Goal: Transaction & Acquisition: Purchase product/service

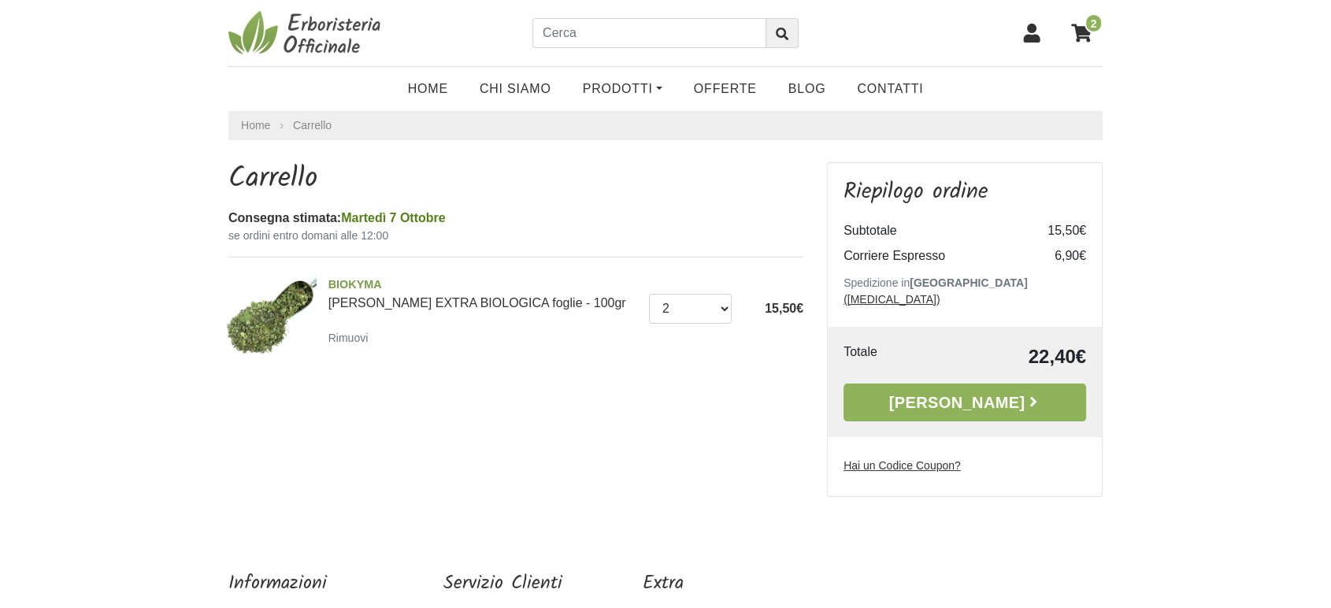
select select "1"
click at [649, 294] on select "0 (Rimuovi) 1 2 3 4 5 6 7 8 9 10 11 12 13 14 15 16 17 18" at bounding box center [691, 309] width 84 height 30
click at [603, 95] on link "Prodotti" at bounding box center [622, 89] width 111 height 32
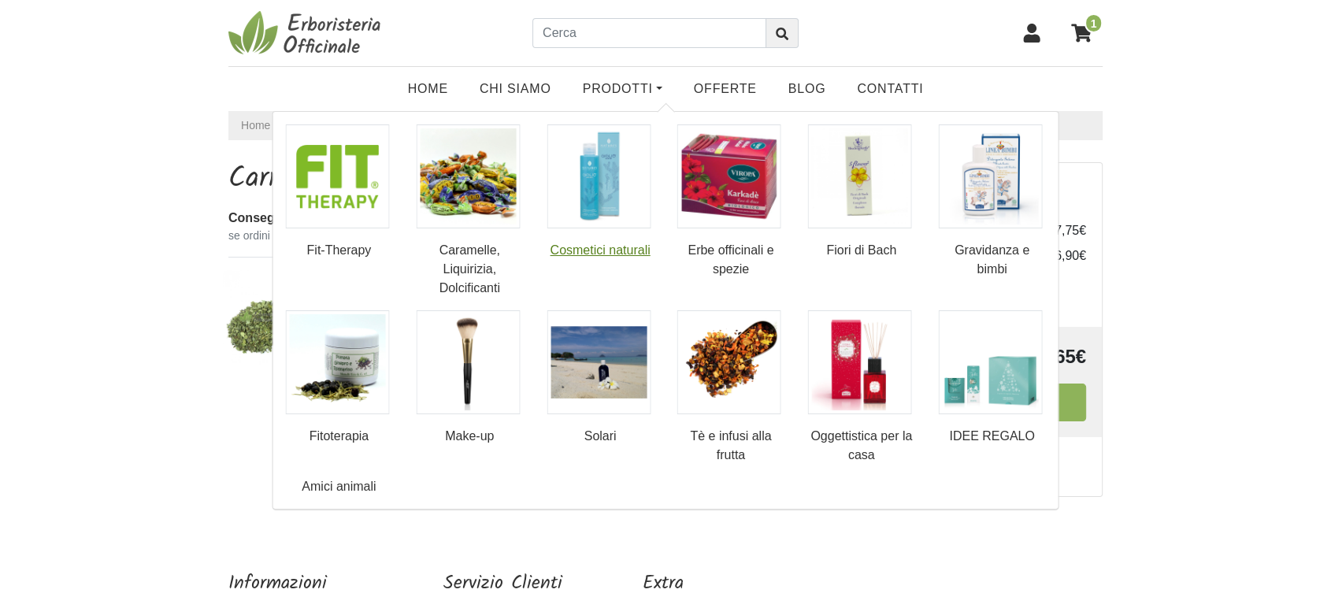
click at [592, 183] on img at bounding box center [599, 176] width 104 height 104
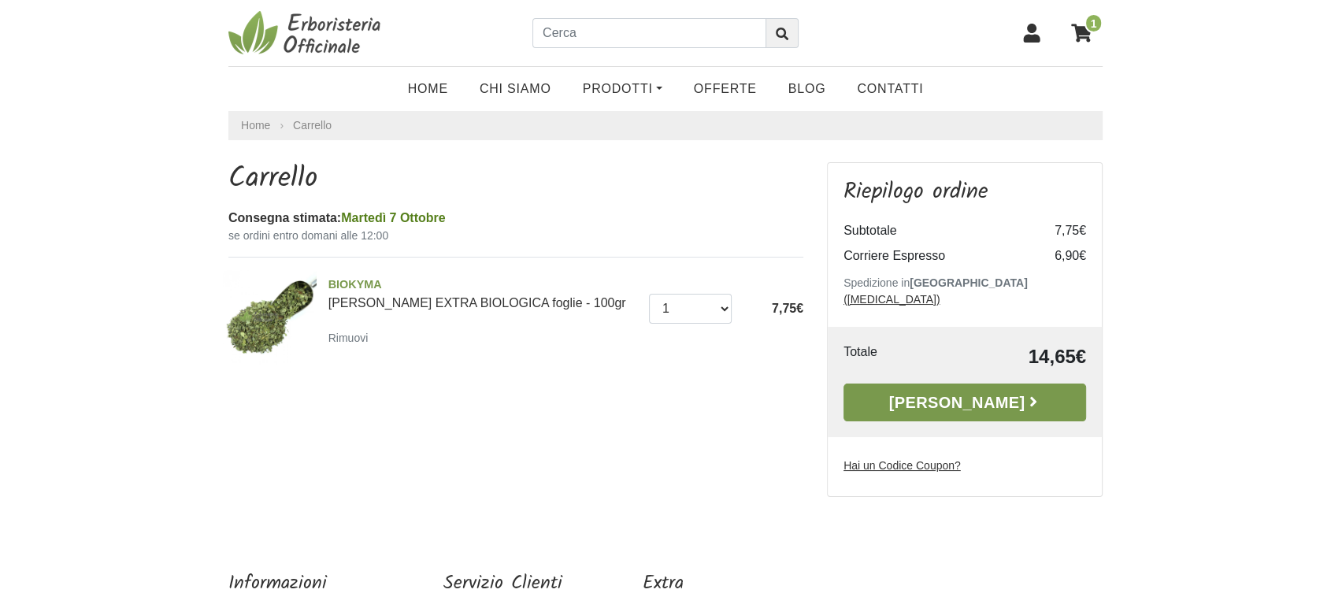
click at [870, 388] on link "[PERSON_NAME]" at bounding box center [965, 403] width 243 height 38
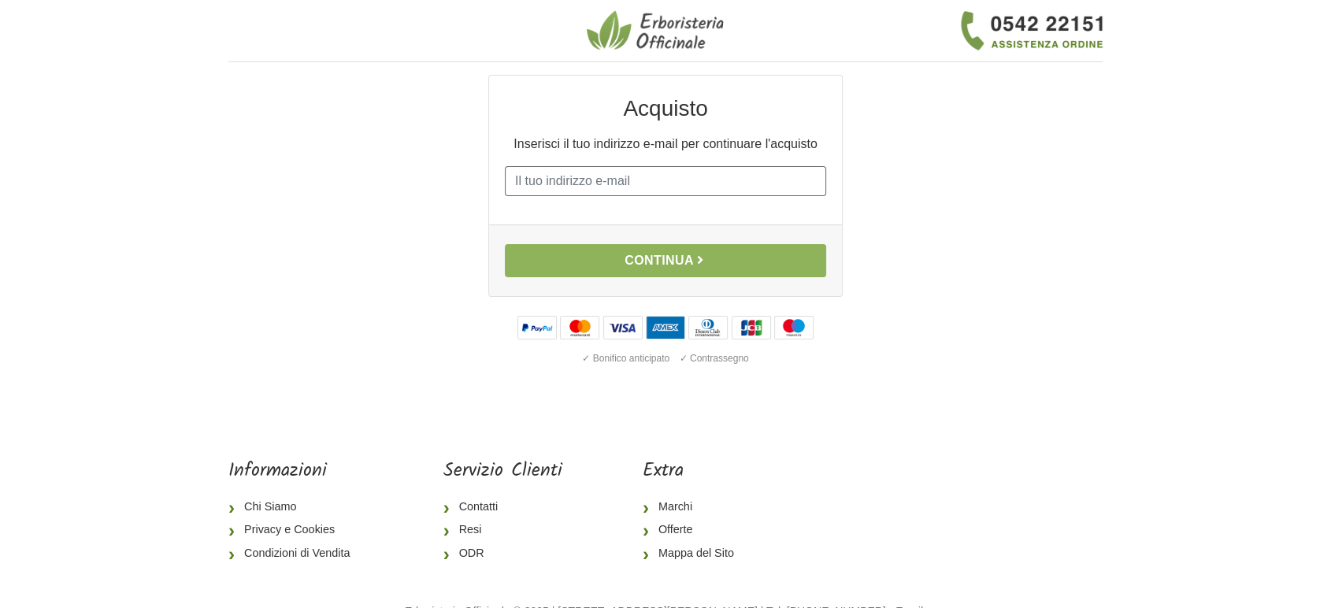
click at [673, 181] on input "E-mail" at bounding box center [665, 181] width 321 height 30
type input "giada1991_@hotmail.it"
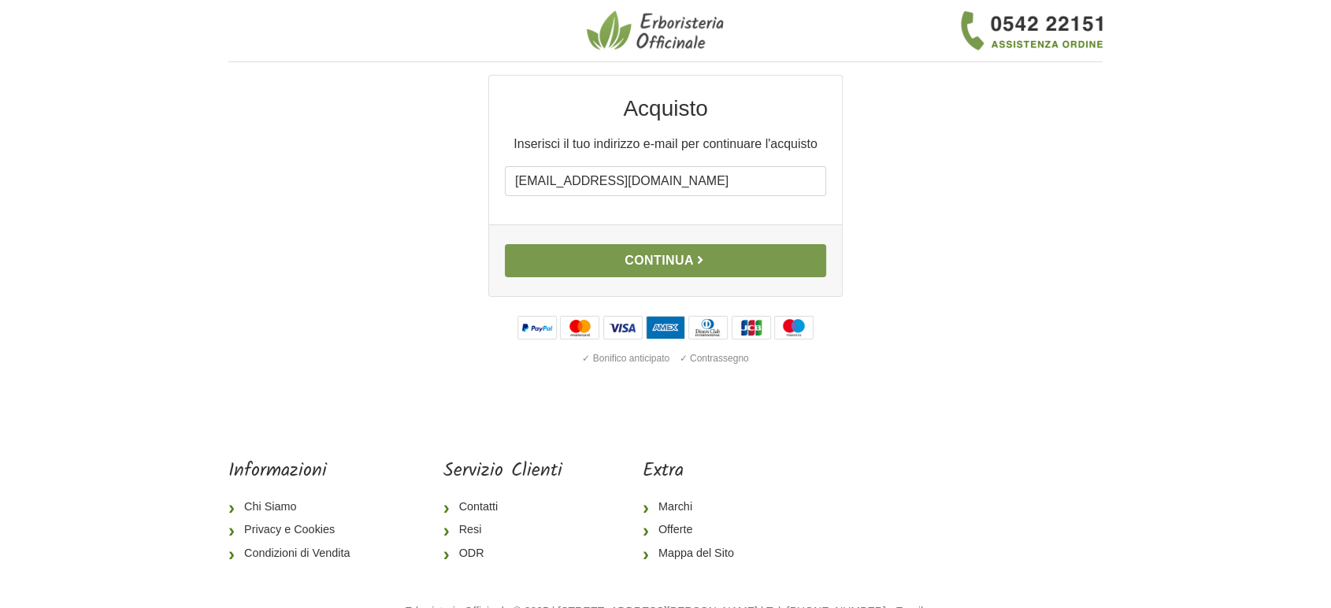
click at [676, 258] on button "Continua" at bounding box center [665, 260] width 321 height 33
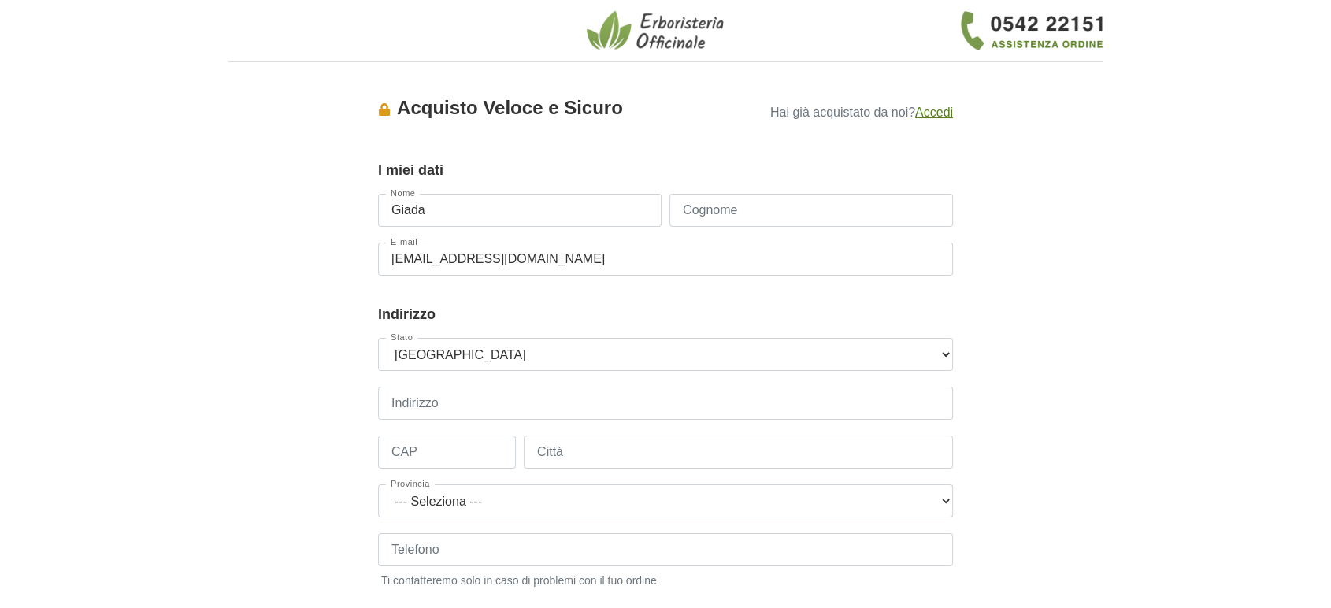
type input "Giada"
type input "[PERSON_NAME]"
click at [525, 404] on input "Indirizzo" at bounding box center [665, 403] width 575 height 33
type input "corso pietro pisani"
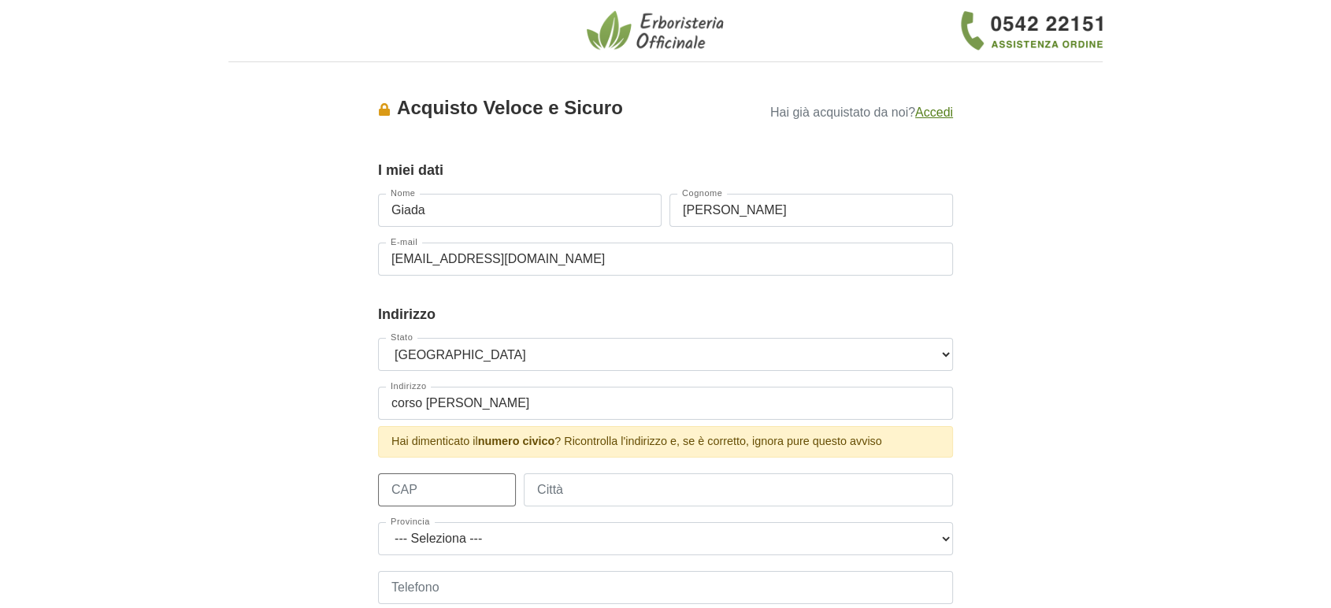
click at [456, 455] on div "Stato --- Seleziona --- Austria Belgium Bulgaria Croatia Czech Republic Denmark…" at bounding box center [665, 490] width 575 height 305
type input "139"
click at [594, 485] on input "Città" at bounding box center [738, 489] width 429 height 33
type input "palermo"
click at [552, 538] on select "--- Seleziona --- Agrigento Alessandria Ancona Aosta Arezzo Ascoli Piceno Asti …" at bounding box center [665, 538] width 575 height 33
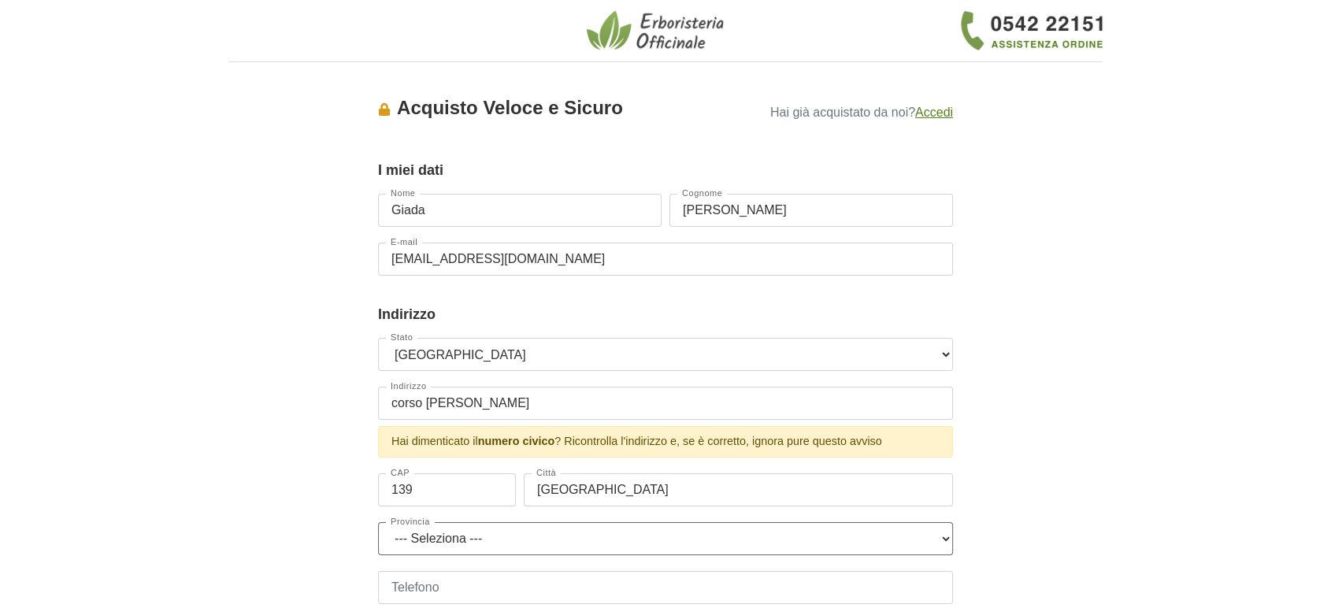
select select "3906"
click at [378, 522] on select "--- Seleziona --- Agrigento Alessandria Ancona Aosta Arezzo Ascoli Piceno Asti …" at bounding box center [665, 538] width 575 height 33
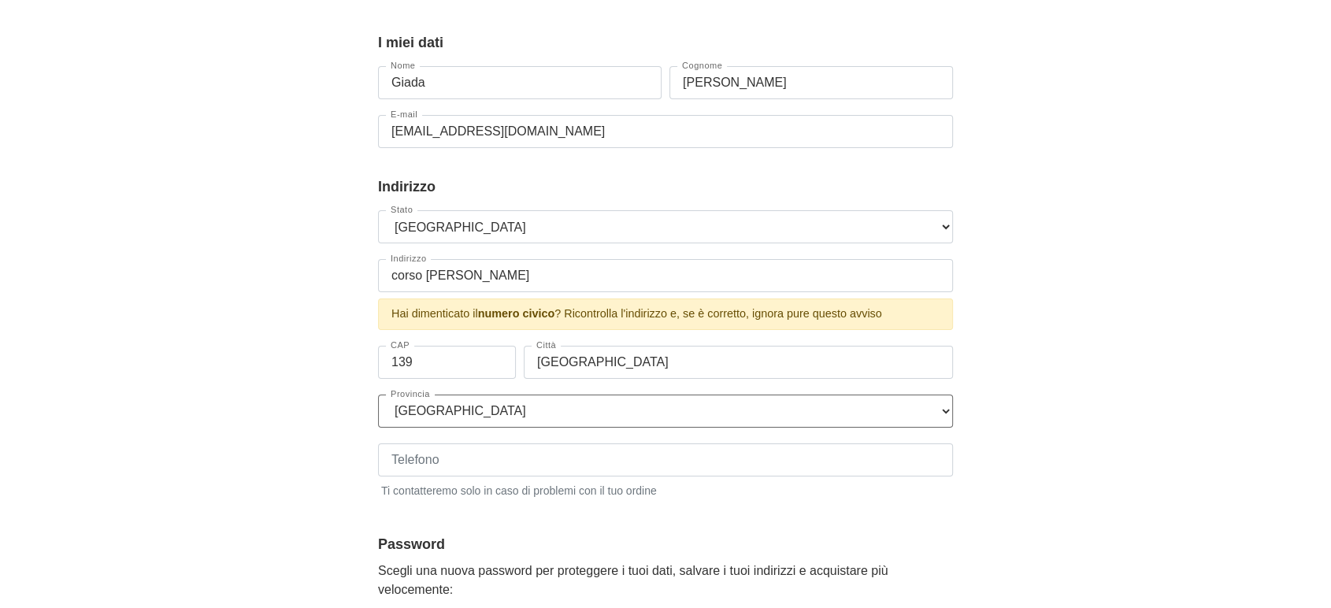
scroll to position [139, 0]
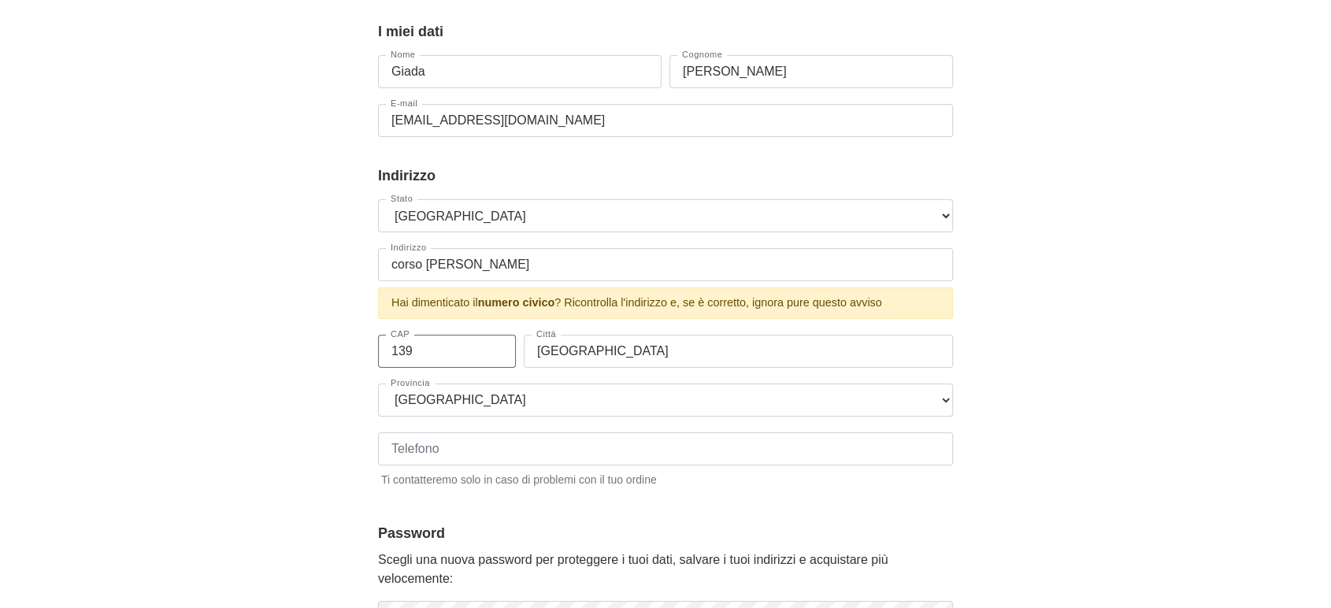
click at [464, 341] on input "139" at bounding box center [447, 351] width 138 height 33
type input "1"
type input "90129"
click at [520, 258] on input "corso pietro pisani" at bounding box center [665, 264] width 575 height 33
type input "corso pietro pisani 139"
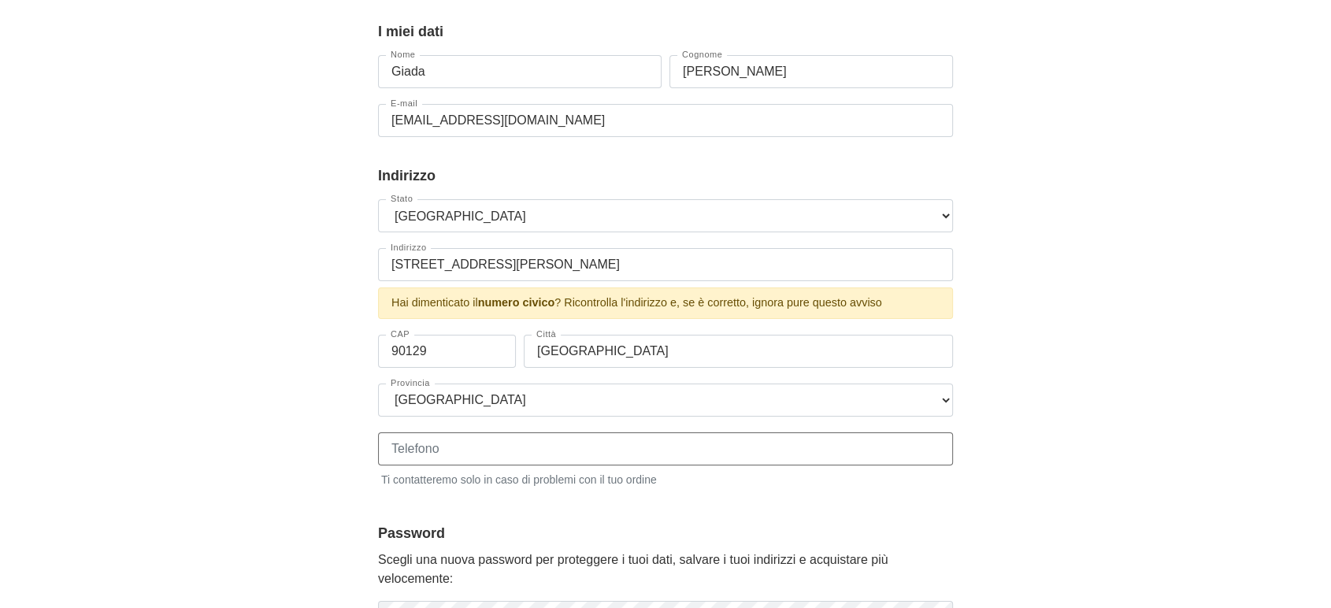
click at [584, 443] on div "Telefono Ti contatteremo solo in caso di problemi con il tuo ordine" at bounding box center [665, 461] width 575 height 56
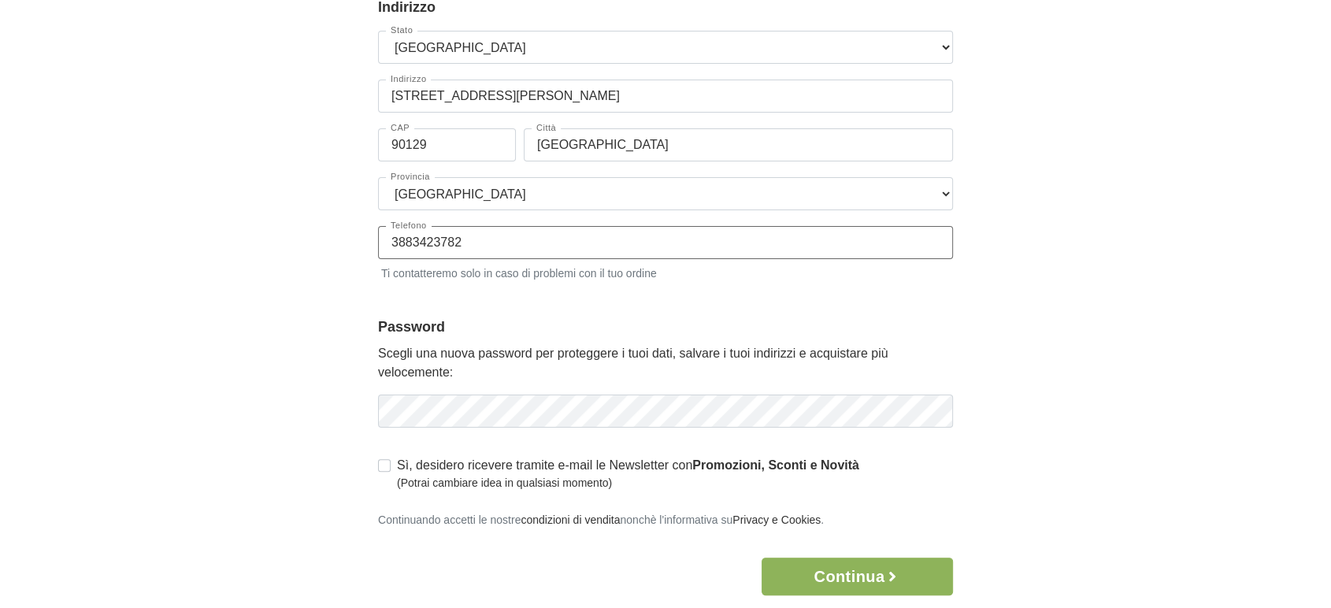
scroll to position [339, 0]
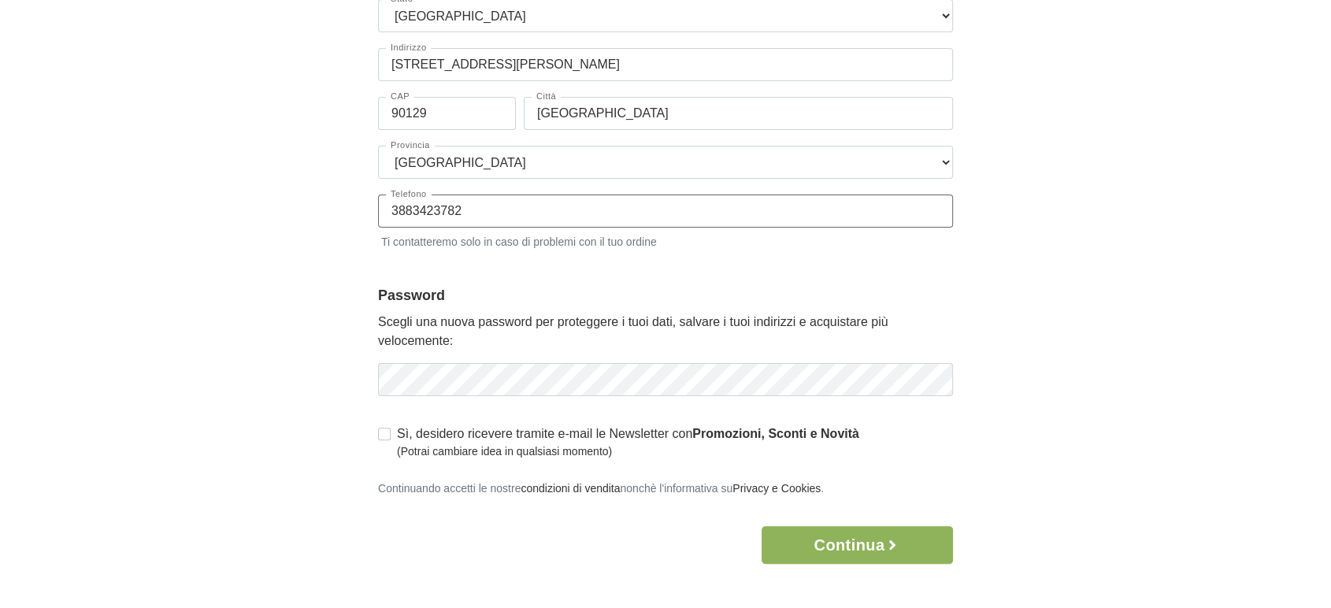
type input "3883423782"
click at [852, 540] on button "Continua" at bounding box center [857, 545] width 191 height 38
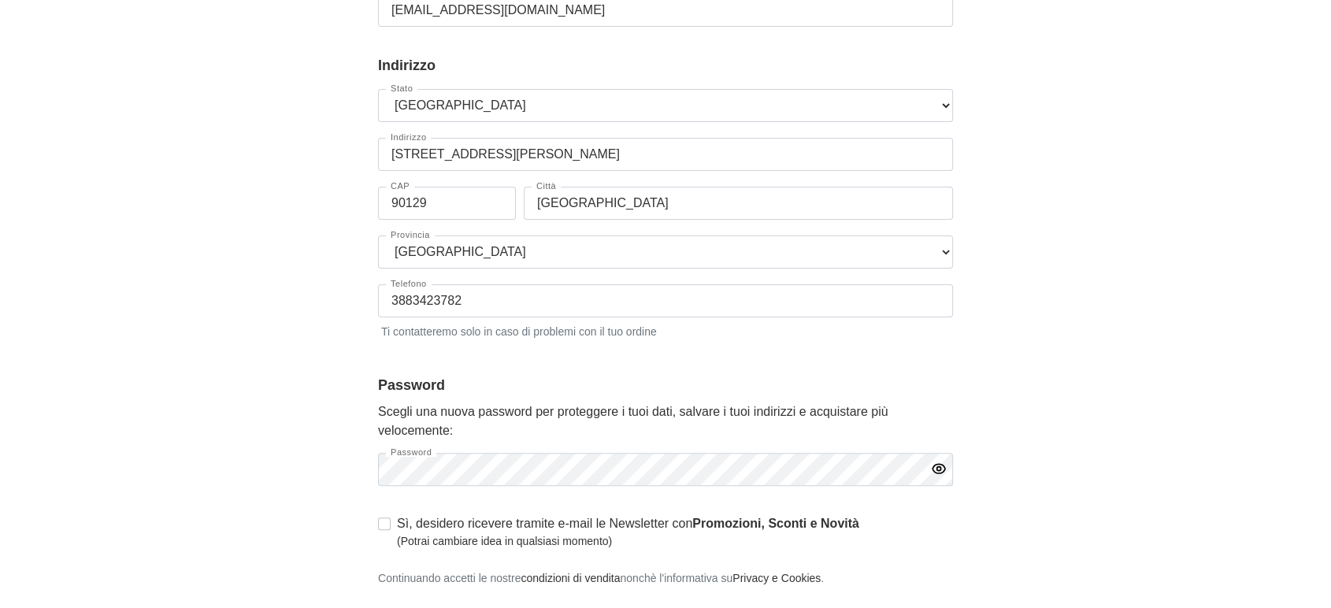
scroll to position [429, 0]
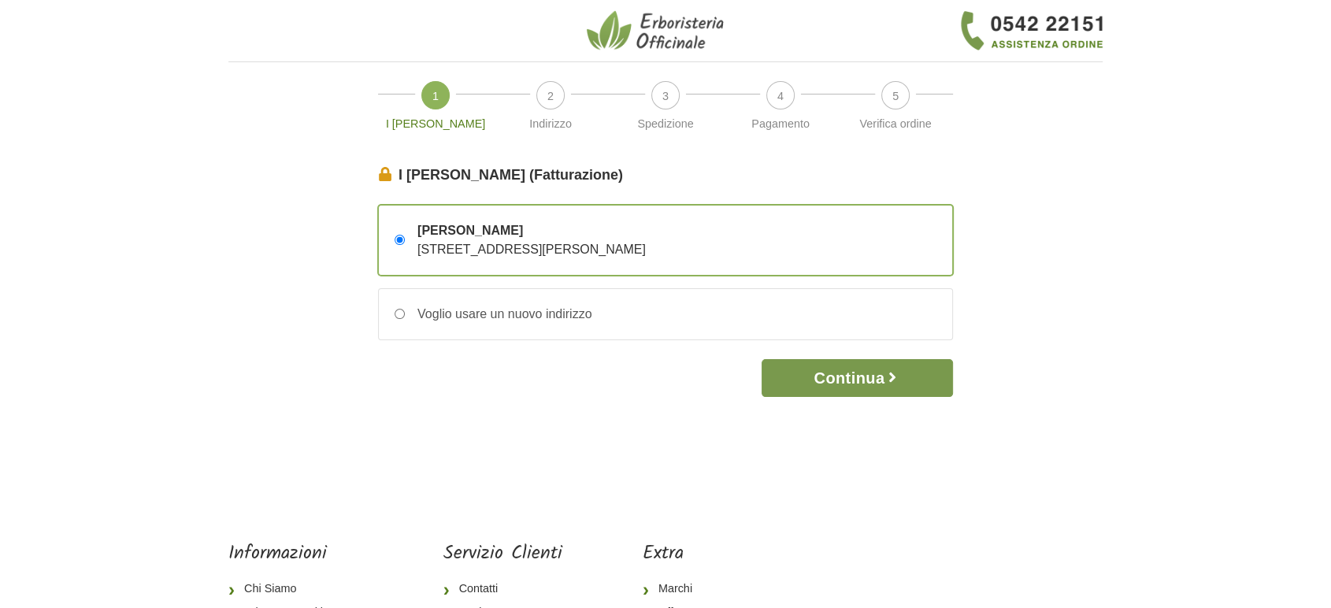
click at [840, 387] on button "Continua" at bounding box center [857, 378] width 191 height 38
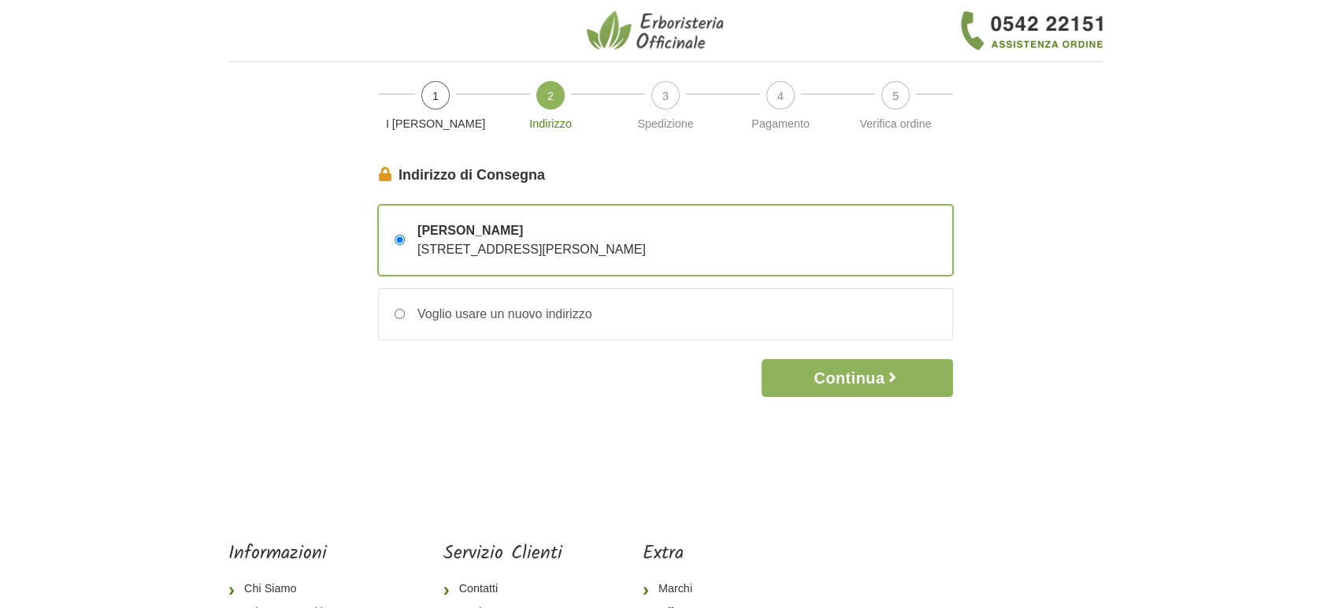
click at [840, 387] on button "Continua" at bounding box center [857, 378] width 191 height 38
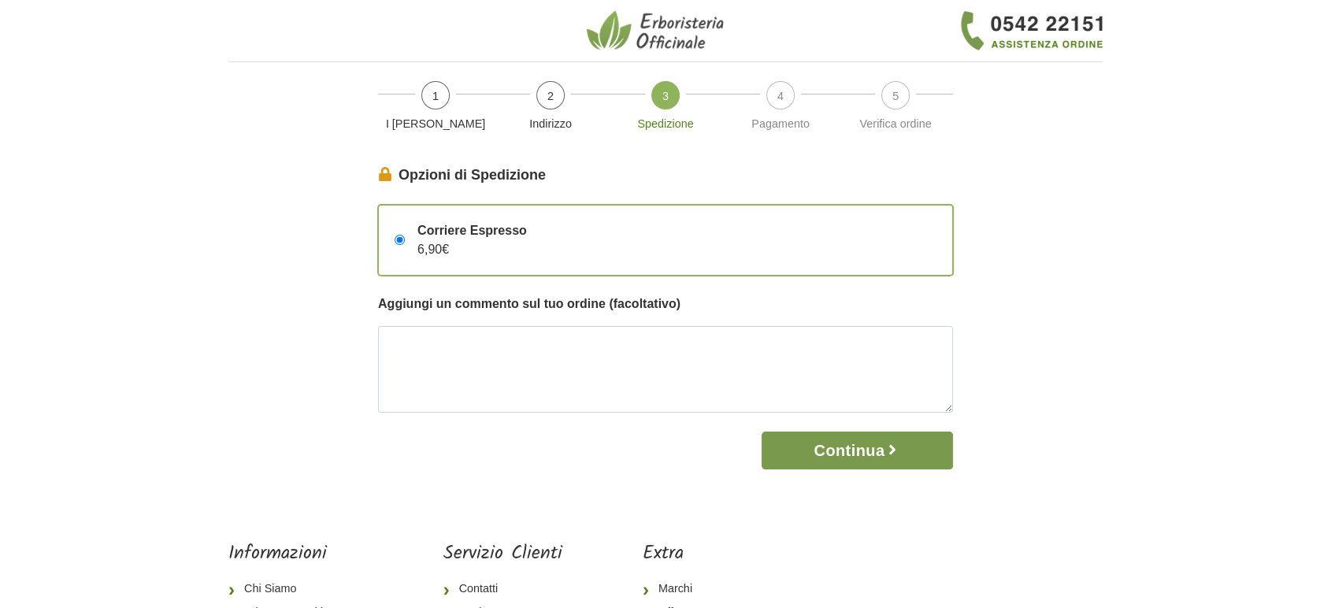
click at [848, 452] on button "Continua" at bounding box center [857, 451] width 191 height 38
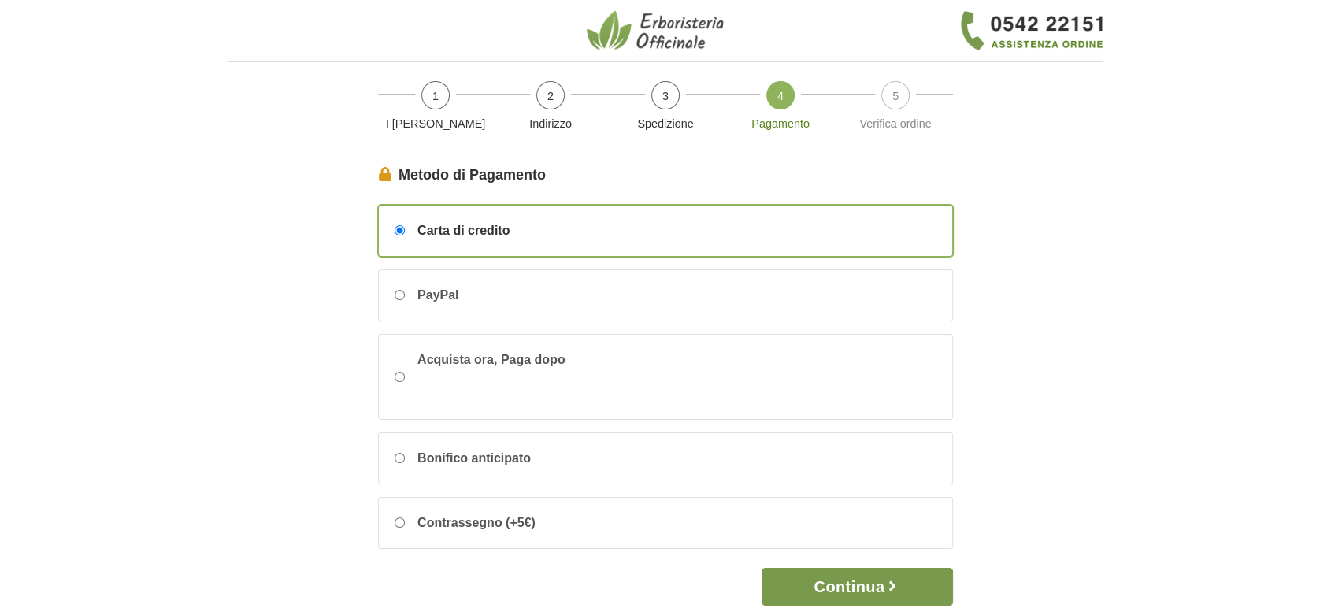
click at [877, 593] on button "Continua" at bounding box center [857, 587] width 191 height 38
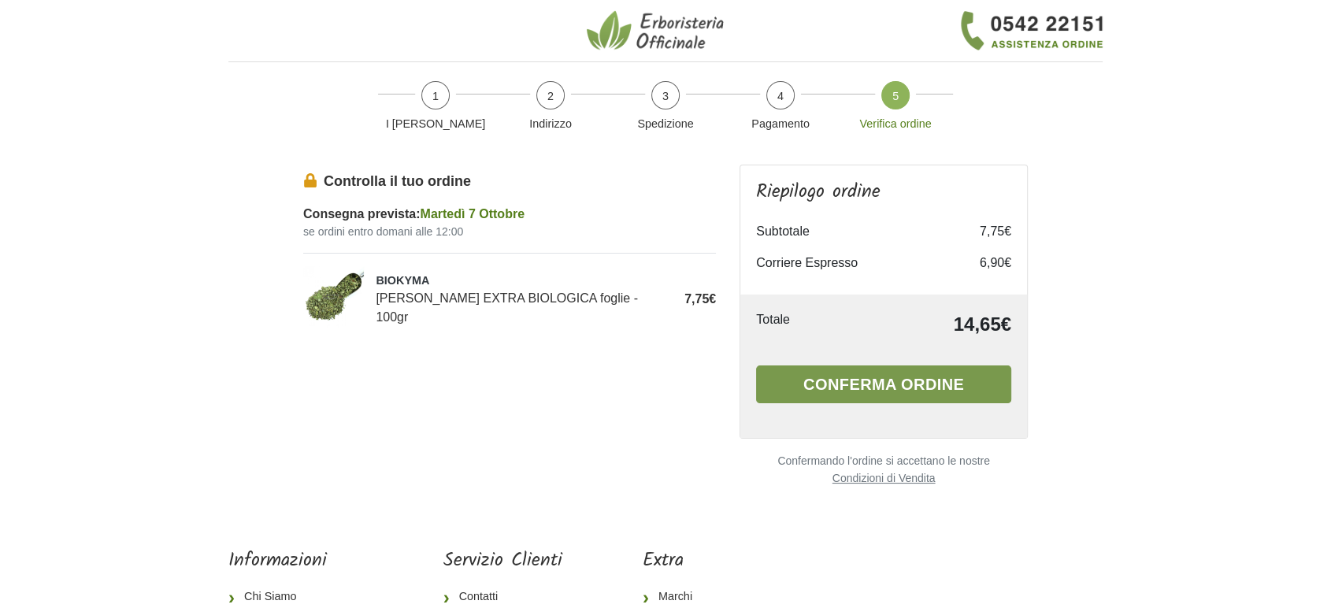
click at [871, 381] on button "Conferma ordine" at bounding box center [883, 385] width 255 height 38
